Goal: Book appointment/travel/reservation

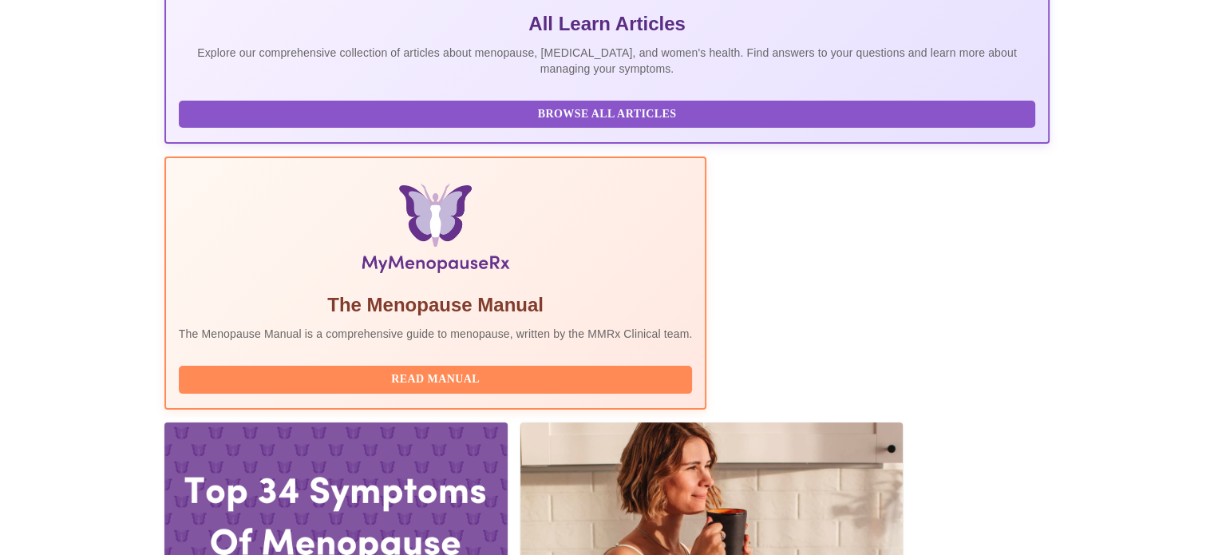
scroll to position [399, 0]
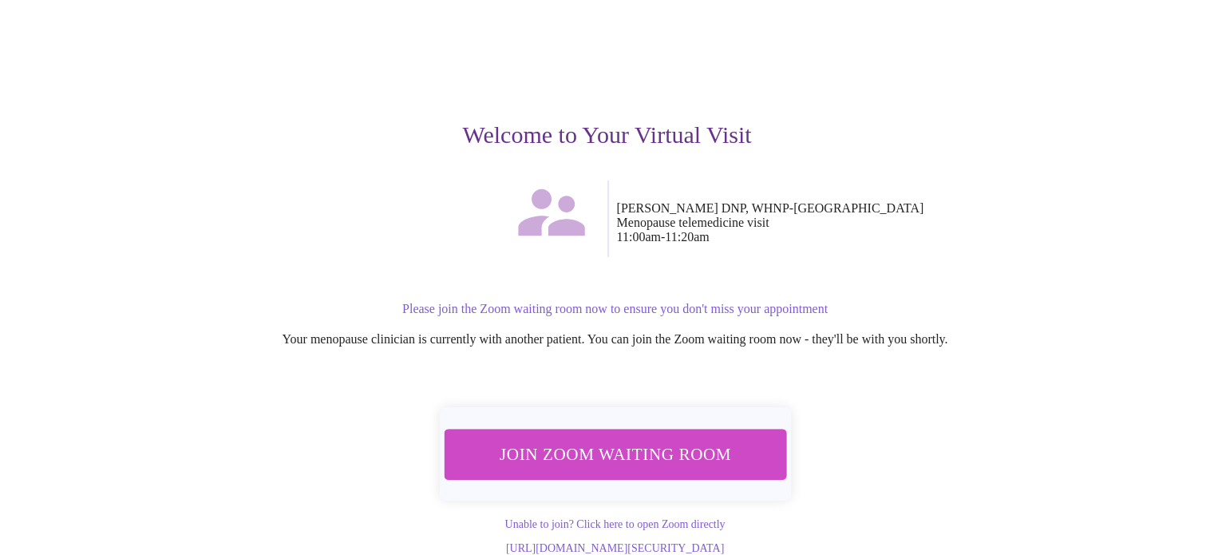
scroll to position [112, 0]
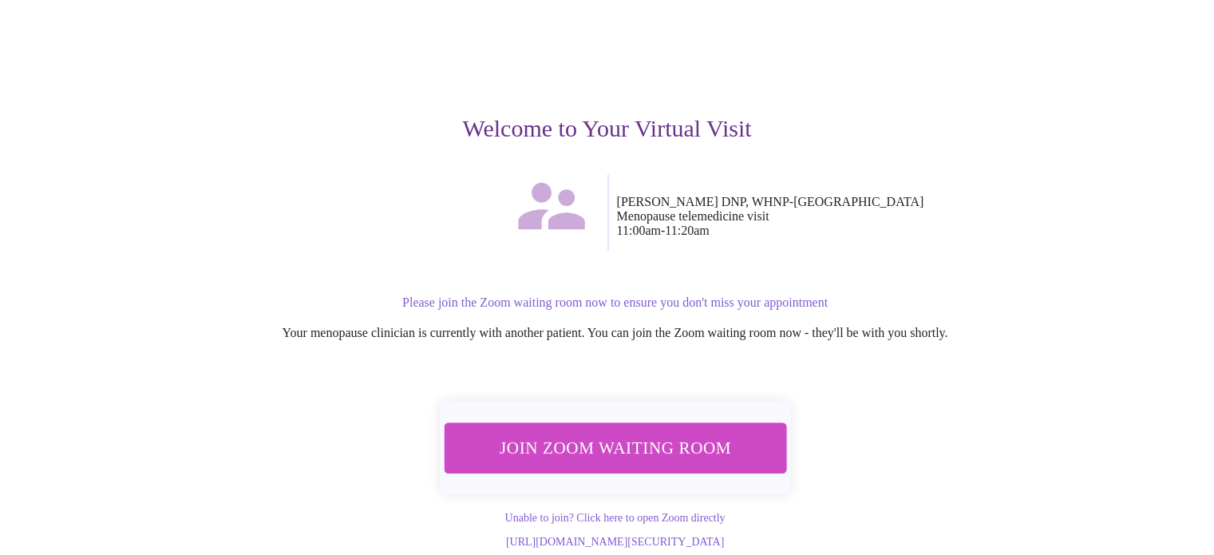
click at [601, 433] on span "Join Zoom Waiting Room" at bounding box center [614, 448] width 300 height 30
